Goal: Navigation & Orientation: Find specific page/section

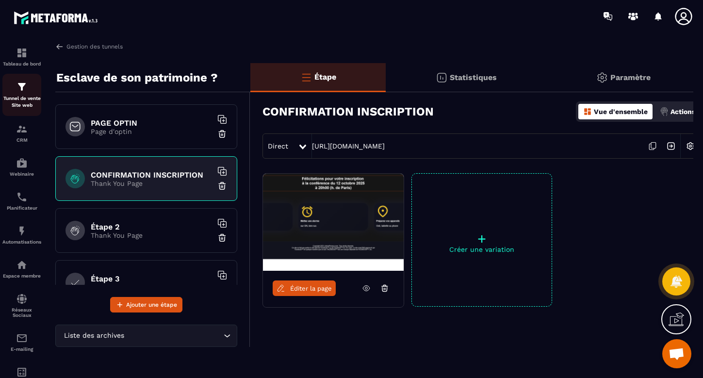
click at [22, 94] on div "Tunnel de vente Site web" at bounding box center [21, 95] width 39 height 28
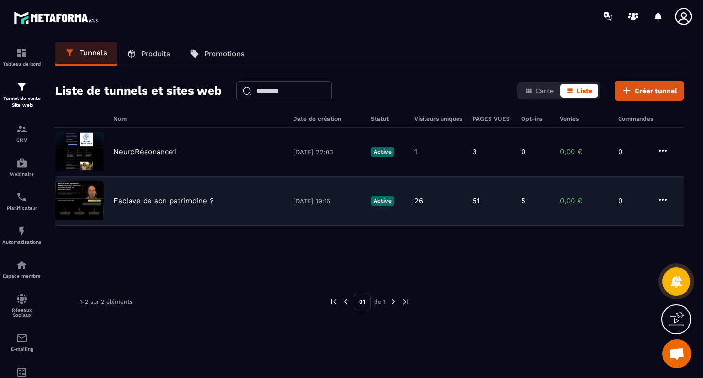
click at [142, 199] on p "Esclave de son patrimoine ?" at bounding box center [163, 200] width 100 height 9
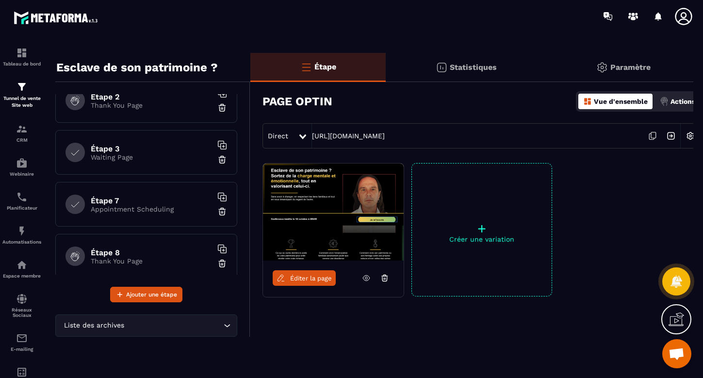
scroll to position [79, 0]
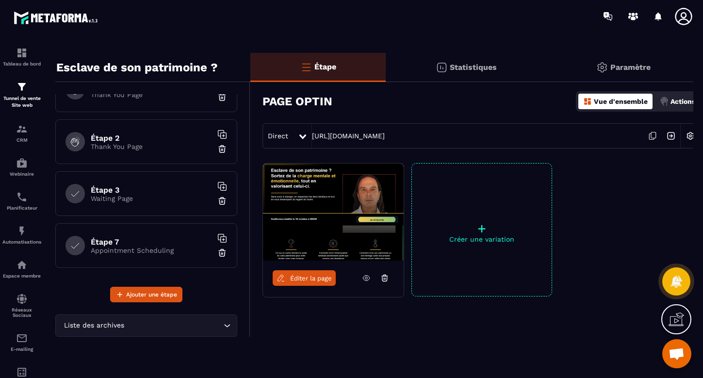
click at [464, 68] on p "Statistiques" at bounding box center [473, 67] width 47 height 9
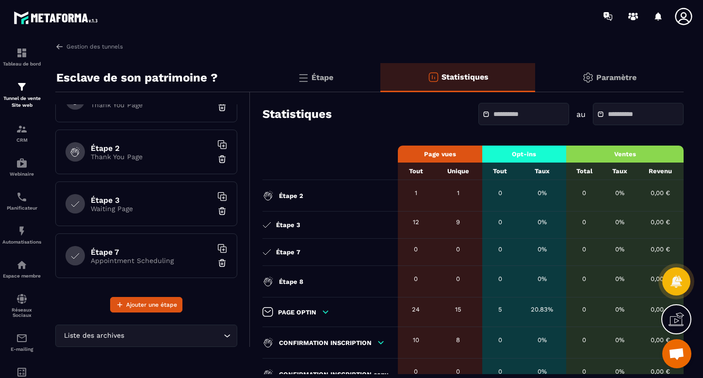
click at [622, 81] on p "Paramètre" at bounding box center [616, 77] width 40 height 9
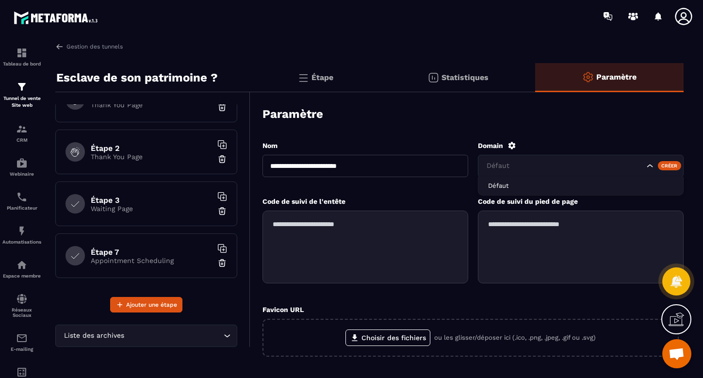
click at [650, 165] on icon "Search for option" at bounding box center [650, 166] width 10 height 10
click at [650, 165] on icon "Search for option" at bounding box center [650, 165] width 6 height 3
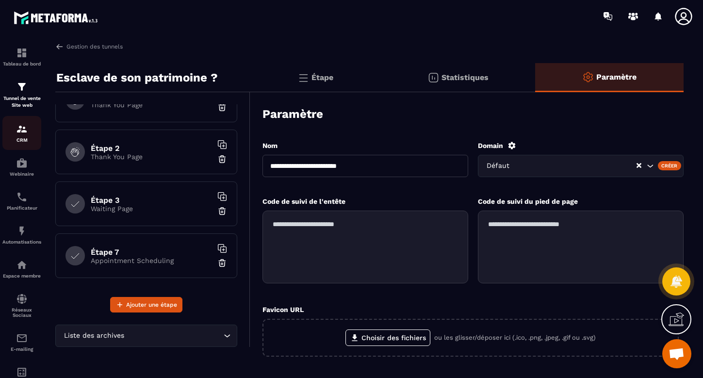
click at [23, 127] on img at bounding box center [22, 129] width 12 height 12
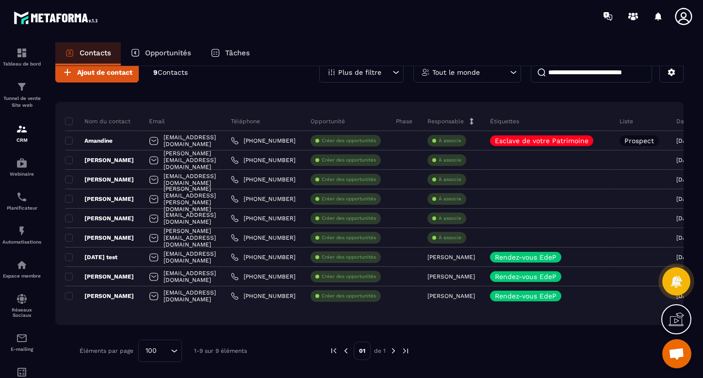
click at [169, 51] on p "Opportunités" at bounding box center [168, 52] width 46 height 9
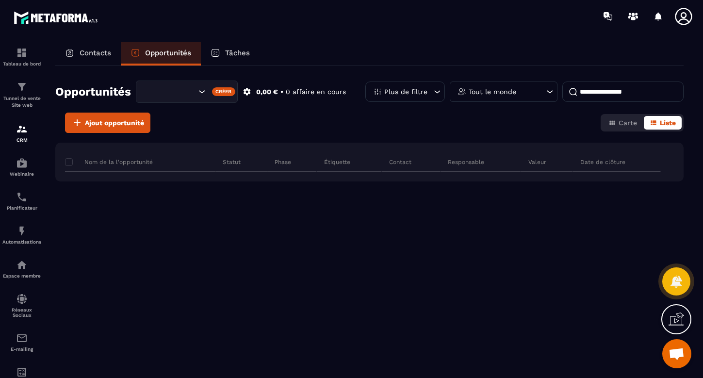
click at [238, 48] on div "Tâches" at bounding box center [230, 53] width 59 height 23
